Goal: Obtain resource: Download file/media

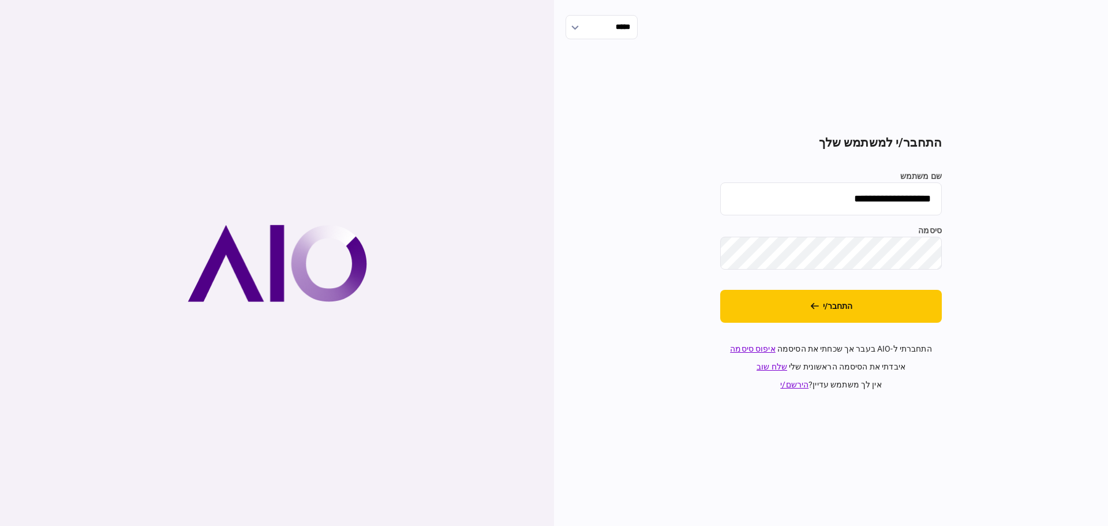
click at [790, 206] on input "**********" at bounding box center [831, 198] width 222 height 33
type input "*******"
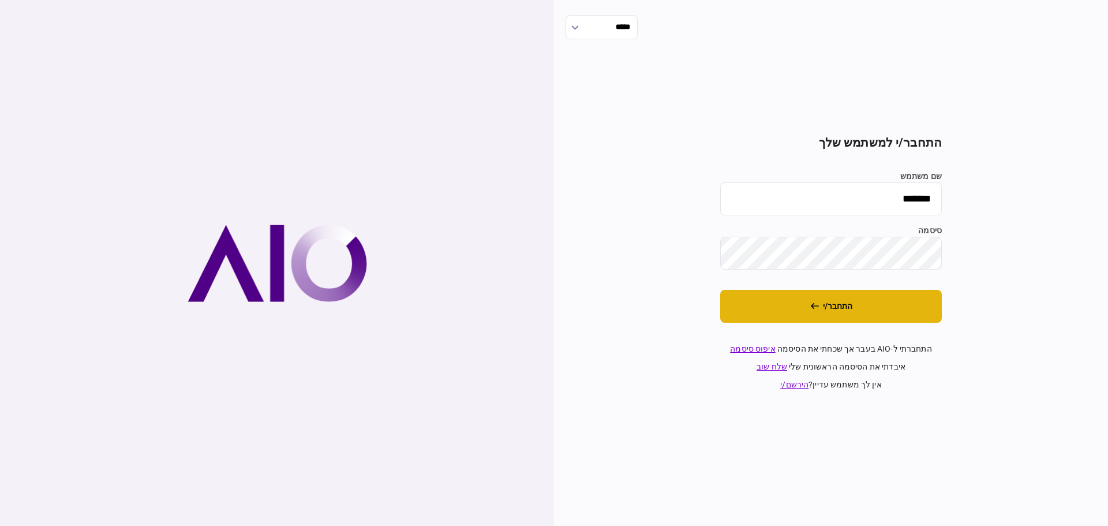
click at [830, 313] on button "התחבר/י" at bounding box center [831, 306] width 222 height 33
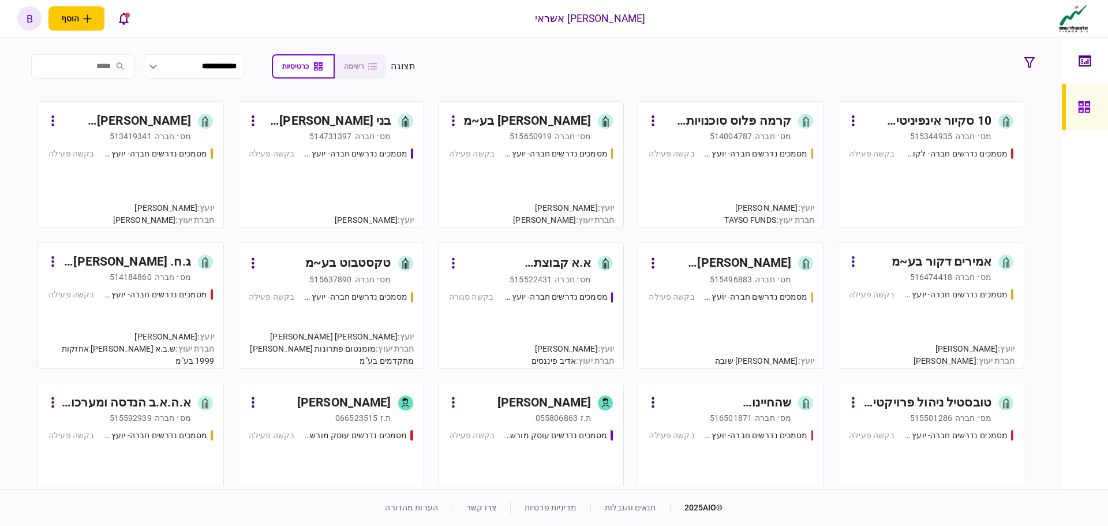
click at [887, 288] on div "מסמכים נדרשים חברה- יועץ - תהליך חברה בקשה פעילה" at bounding box center [931, 323] width 164 height 70
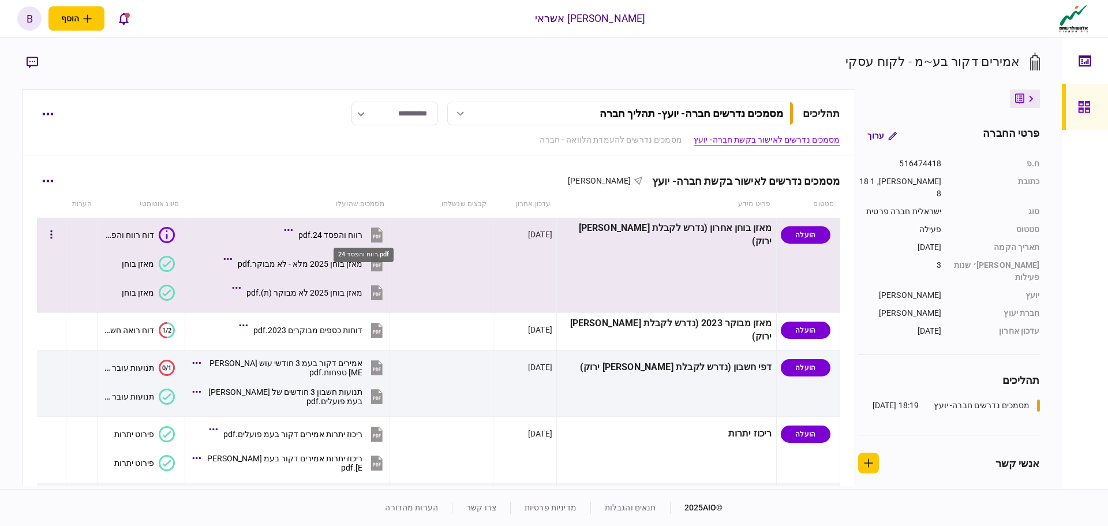
click at [362, 233] on div "רווח והפסד 24.pdf" at bounding box center [330, 234] width 64 height 9
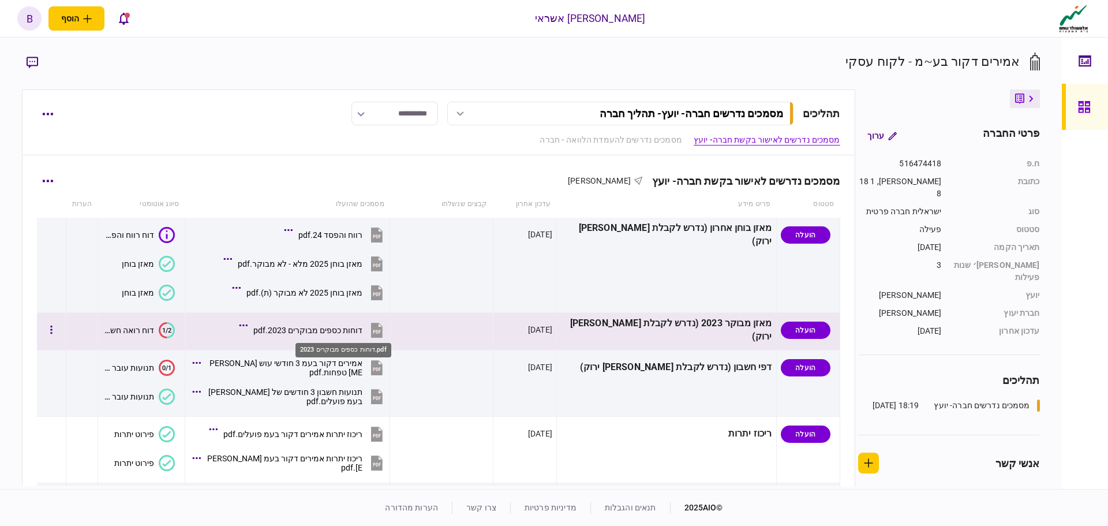
click at [350, 333] on div "דוחות כספים מבוקרים 2023.pdf" at bounding box center [307, 329] width 109 height 9
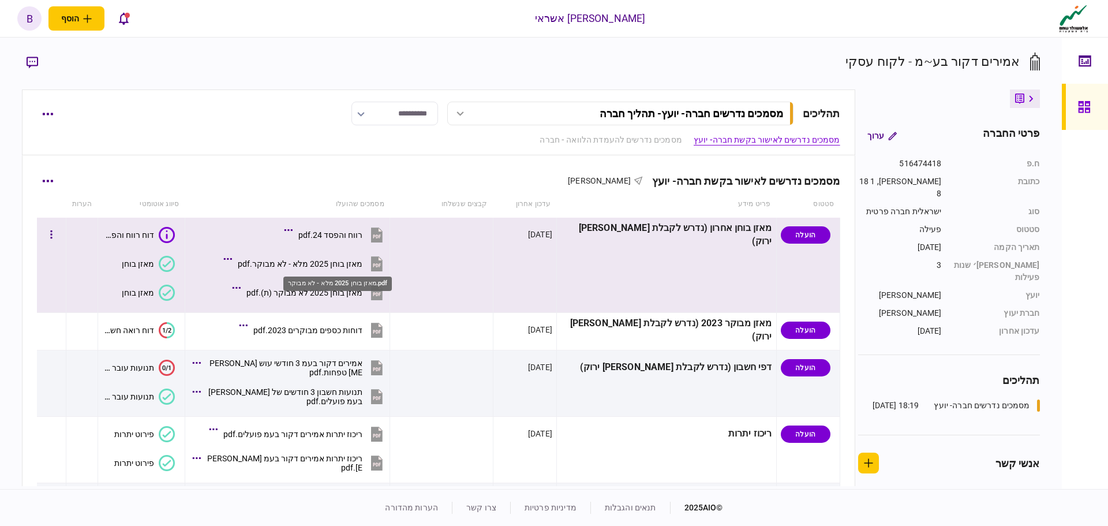
click at [336, 260] on div "מאזן בוחן 2025 מלא - לא מבוקר.pdf" at bounding box center [300, 263] width 125 height 9
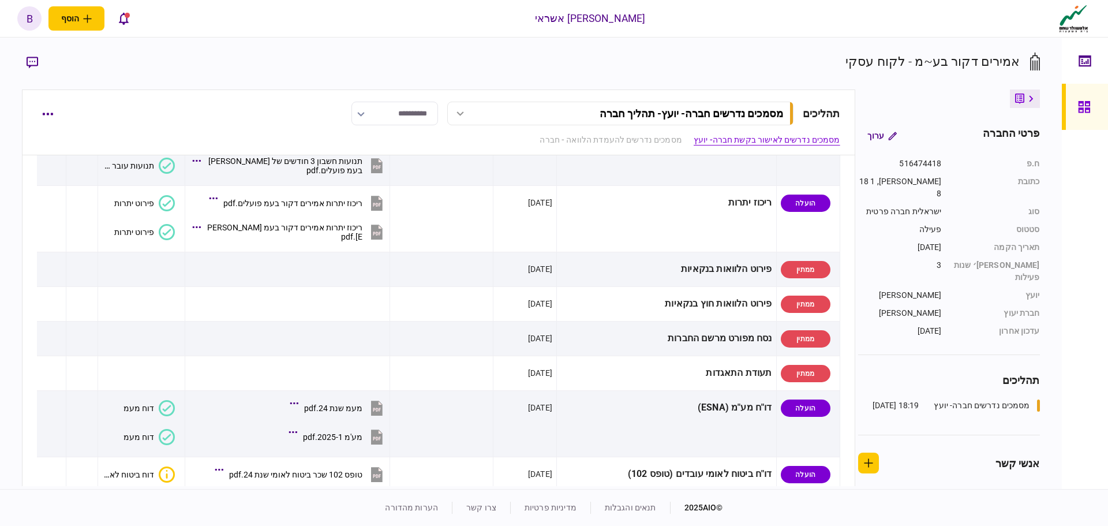
scroll to position [404, 0]
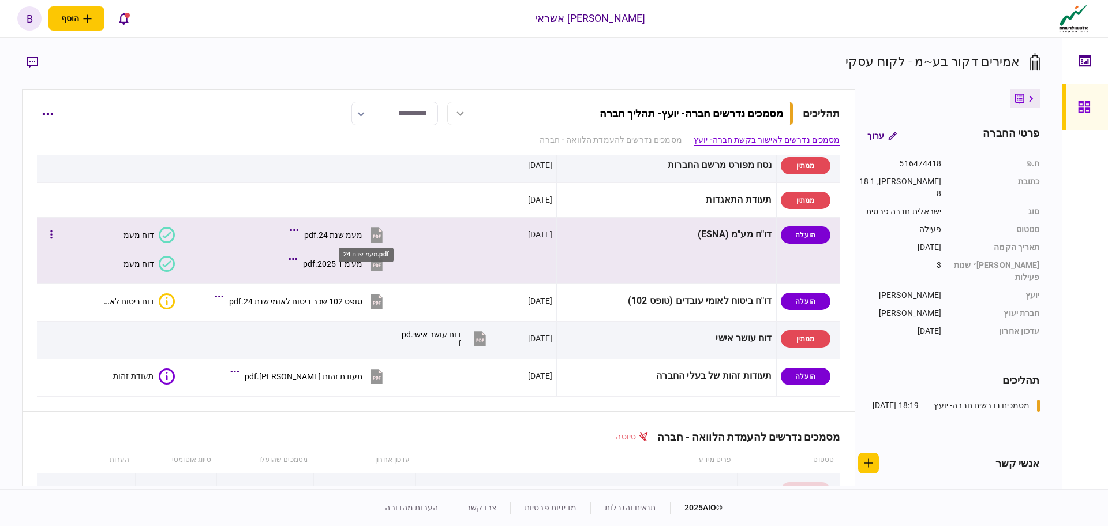
click at [362, 234] on div "מעמ שנת 24.pdf" at bounding box center [333, 234] width 58 height 9
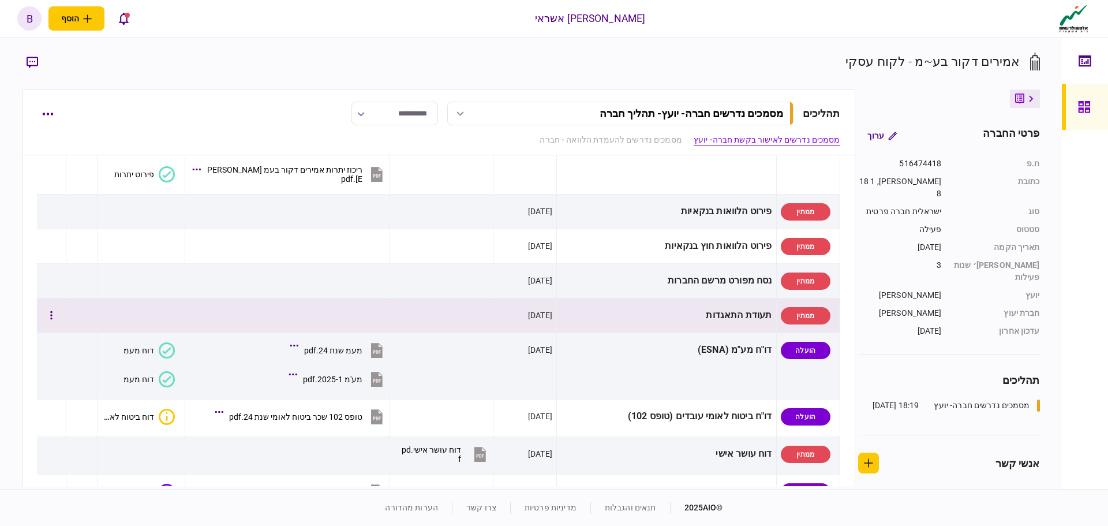
scroll to position [173, 0]
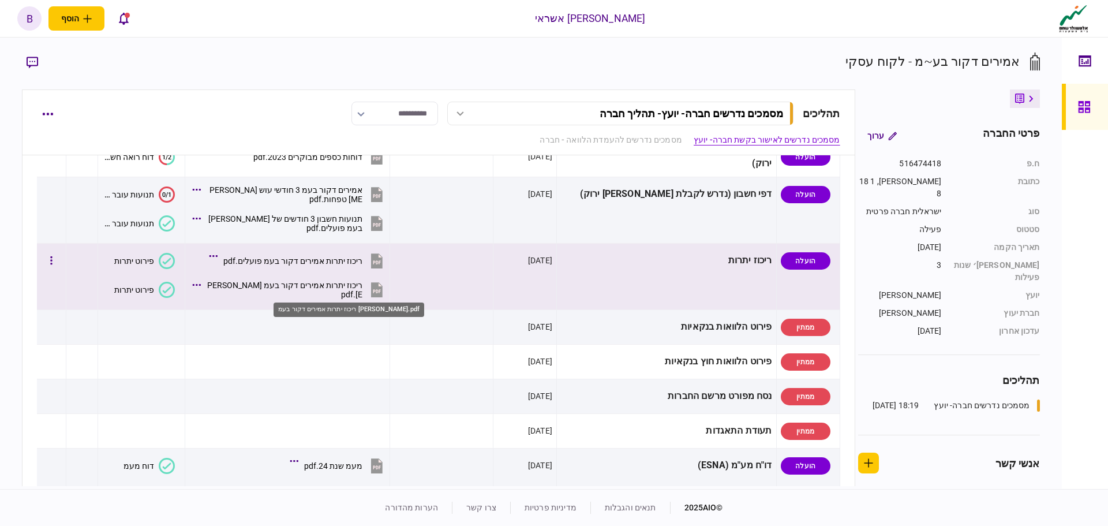
click at [327, 288] on div "ריכוז יתרות אמירים דקור בעמ [PERSON_NAME].pdf" at bounding box center [285, 289] width 156 height 18
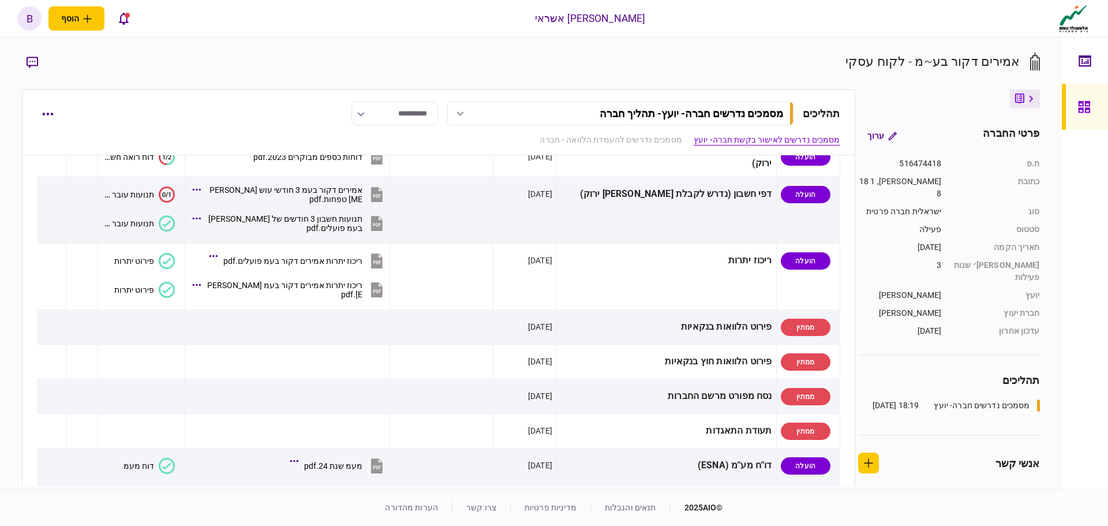
scroll to position [0, 0]
